Goal: Task Accomplishment & Management: Use online tool/utility

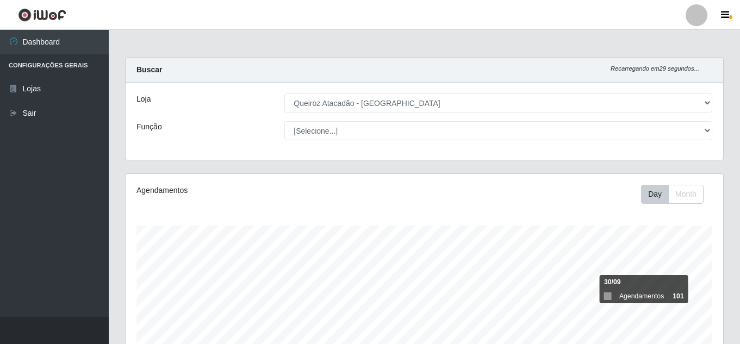
select select "225"
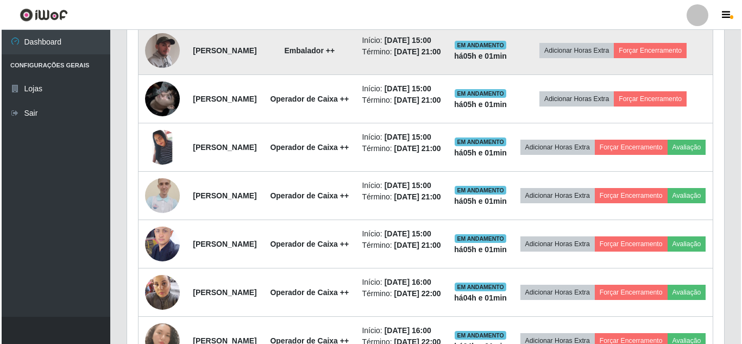
scroll to position [524, 0]
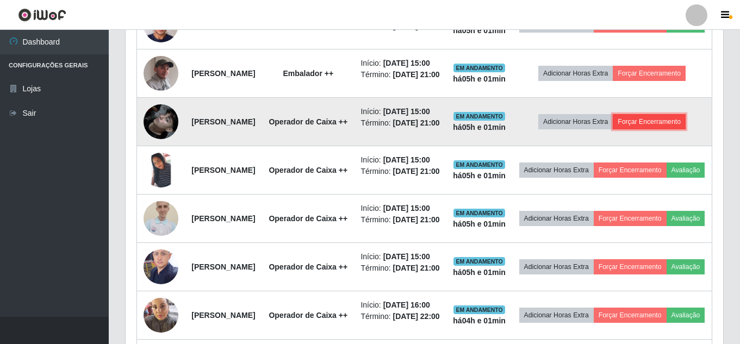
click at [655, 129] on button "Forçar Encerramento" at bounding box center [649, 121] width 73 height 15
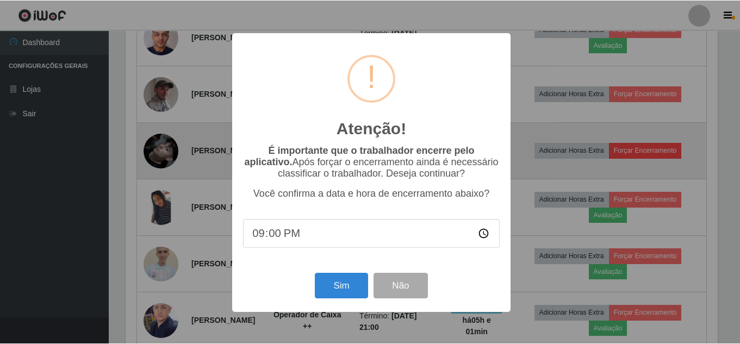
scroll to position [226, 592]
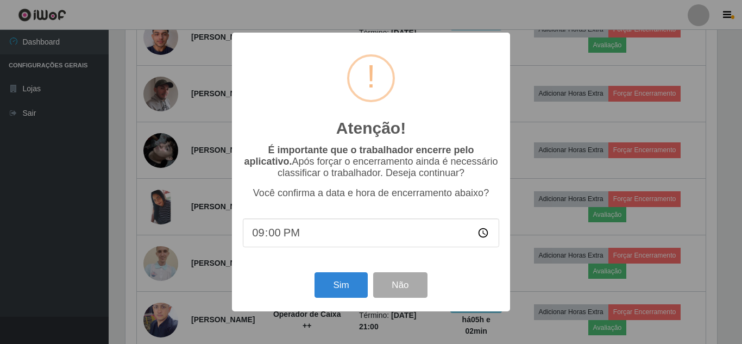
click at [282, 239] on input "21:00" at bounding box center [371, 232] width 257 height 29
click at [269, 233] on input "21:00" at bounding box center [371, 232] width 257 height 29
click at [264, 234] on input "21:00" at bounding box center [371, 232] width 257 height 29
click at [277, 239] on input "21:00" at bounding box center [371, 232] width 257 height 29
click at [261, 235] on input "21:00" at bounding box center [371, 232] width 257 height 29
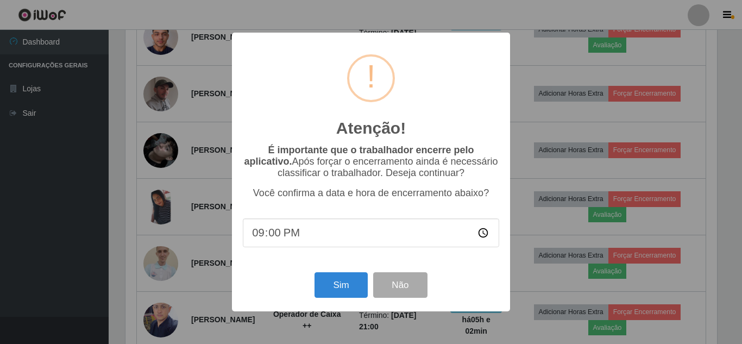
type input "01:00"
type input "21:00"
click at [262, 236] on input "time" at bounding box center [371, 232] width 257 height 29
type input "20:00"
click at [347, 291] on button "Sim" at bounding box center [341, 285] width 53 height 26
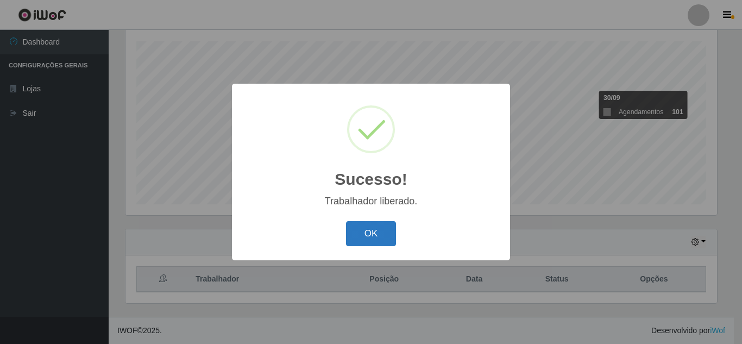
click at [378, 234] on button "OK" at bounding box center [371, 234] width 51 height 26
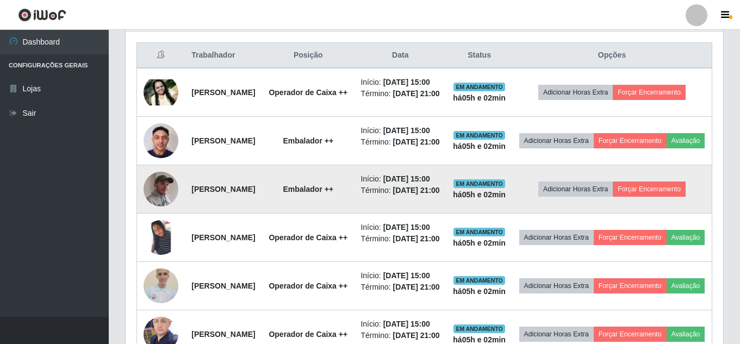
scroll to position [456, 0]
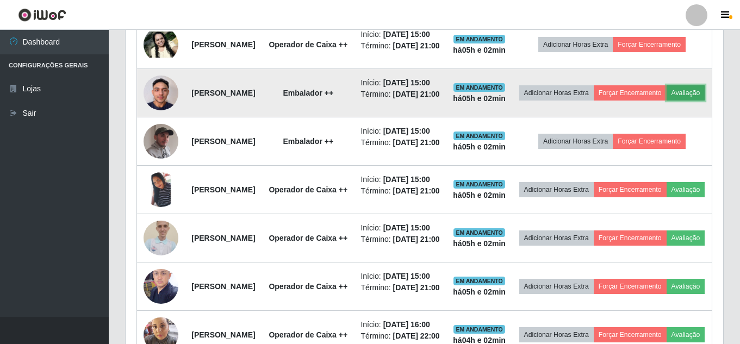
click at [666, 101] on button "Avaliação" at bounding box center [685, 92] width 39 height 15
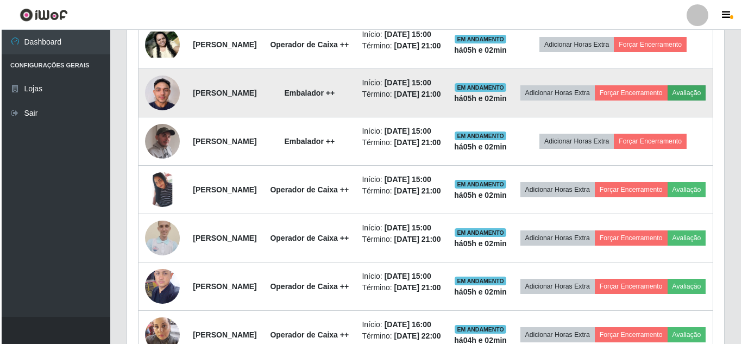
scroll to position [226, 592]
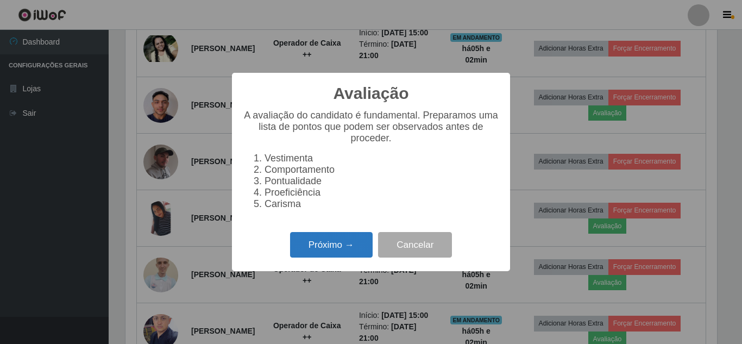
click at [341, 248] on button "Próximo →" at bounding box center [331, 245] width 83 height 26
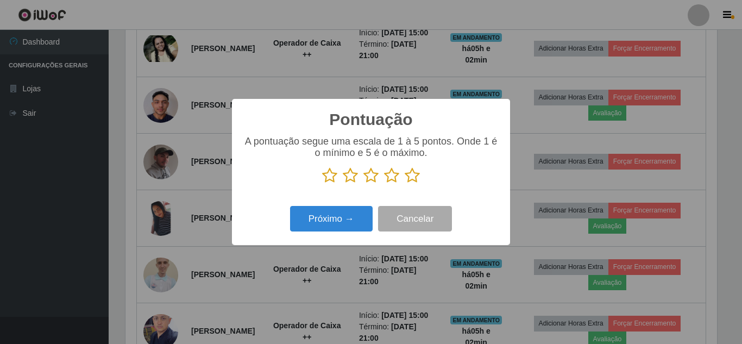
scroll to position [543263, 542897]
click at [330, 182] on icon at bounding box center [329, 175] width 15 height 16
click at [322, 184] on input "radio" at bounding box center [322, 184] width 0 height 0
click at [328, 209] on button "Próximo →" at bounding box center [331, 219] width 83 height 26
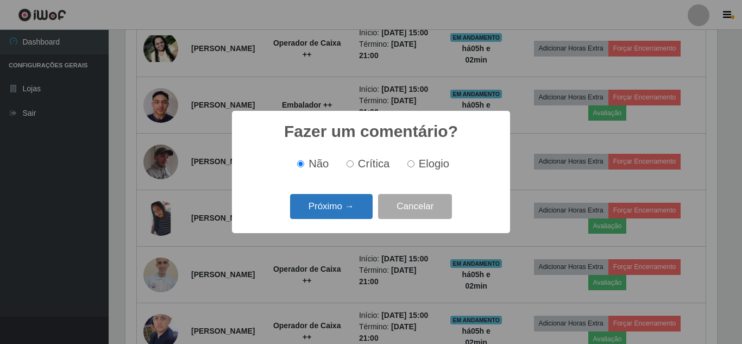
click at [332, 205] on button "Próximo →" at bounding box center [331, 207] width 83 height 26
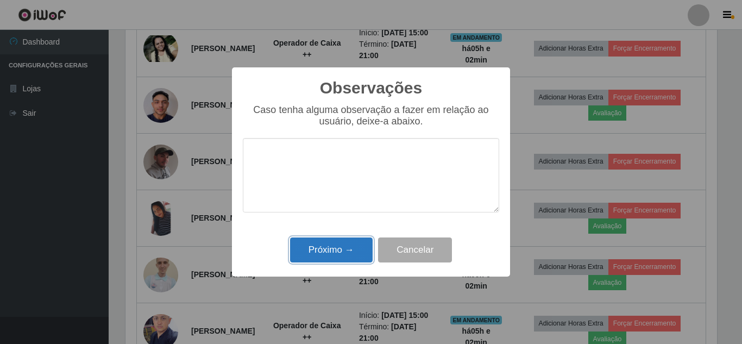
click at [332, 241] on button "Próximo →" at bounding box center [331, 251] width 83 height 26
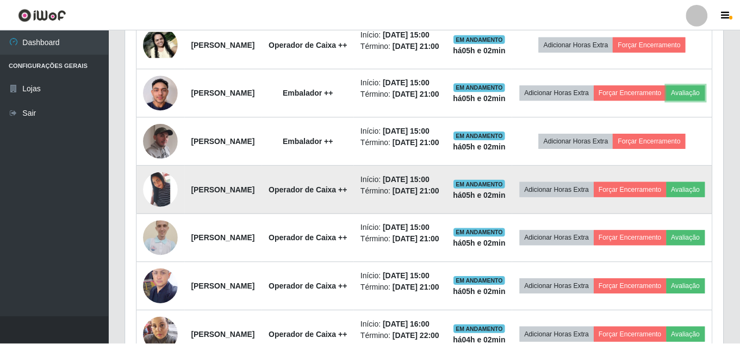
scroll to position [226, 597]
